Goal: Task Accomplishment & Management: Use online tool/utility

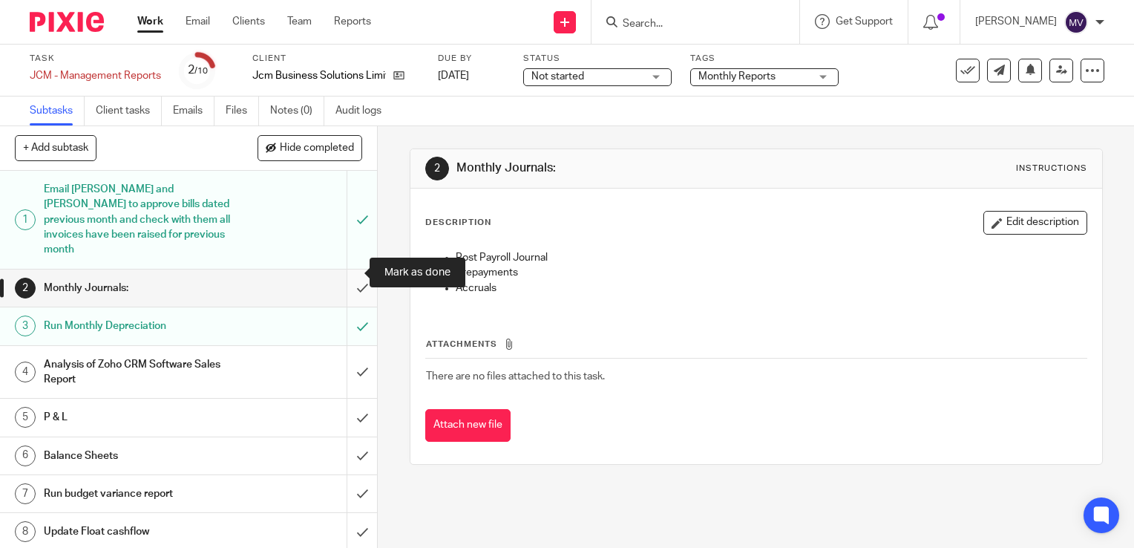
click at [347, 272] on input "submit" at bounding box center [188, 287] width 377 height 37
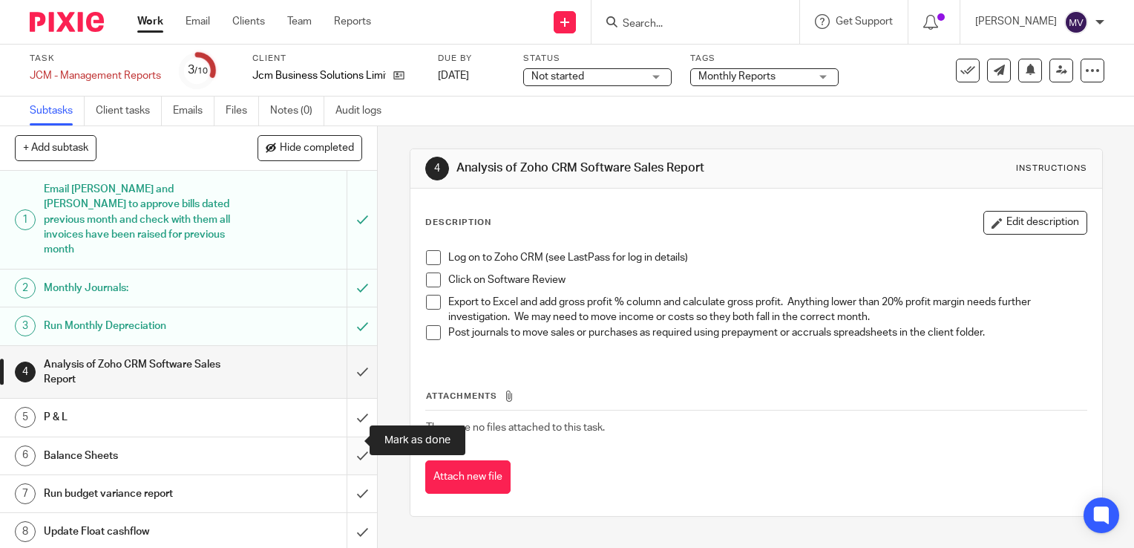
click at [350, 437] on input "submit" at bounding box center [188, 455] width 377 height 37
